Goal: Task Accomplishment & Management: Manage account settings

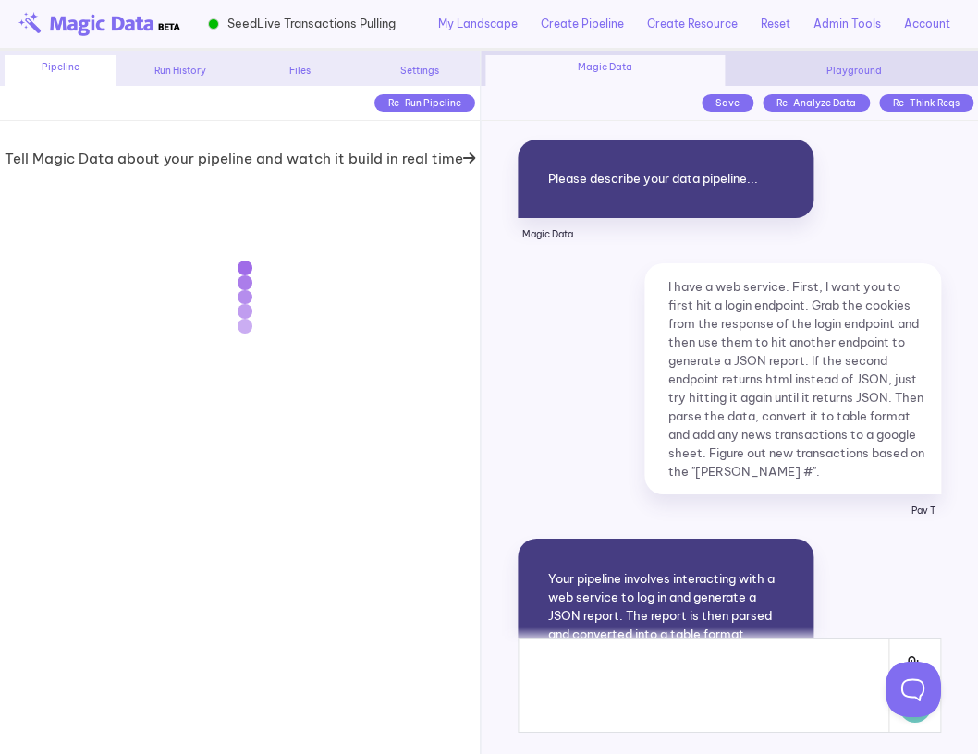
scroll to position [15876, 0]
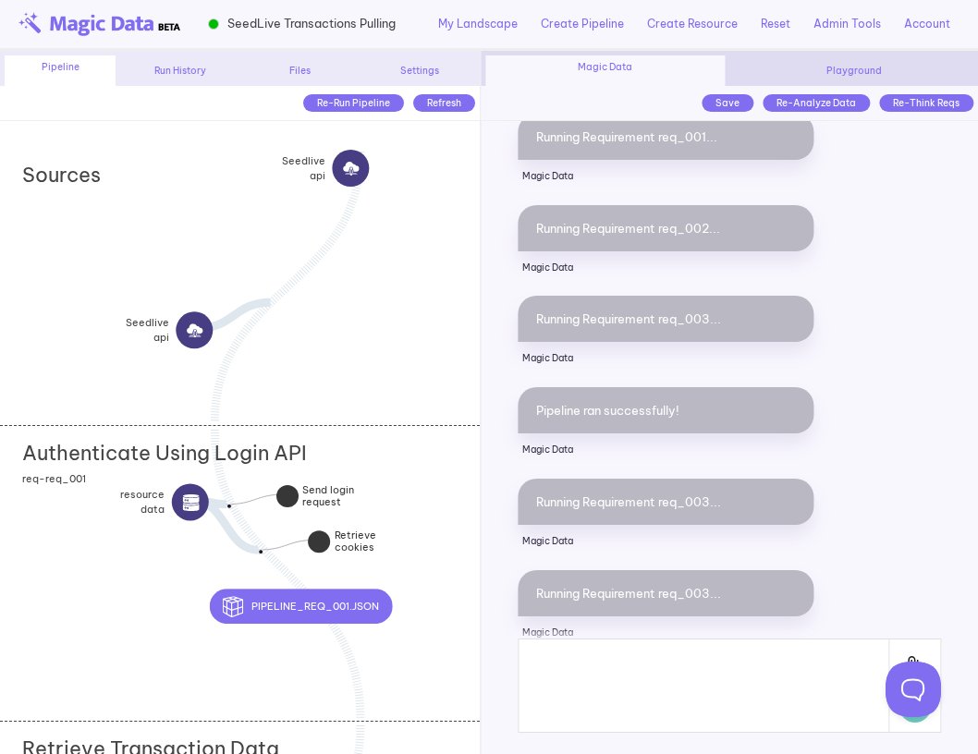
click at [422, 66] on div "Settings" at bounding box center [419, 71] width 111 height 14
type input "**********"
select select "**"
